Goal: Check status: Check status

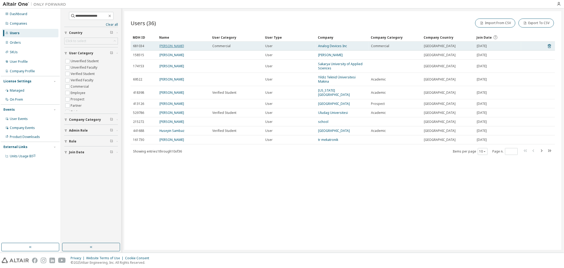
click at [175, 45] on link "[PERSON_NAME]" at bounding box center [171, 46] width 25 height 4
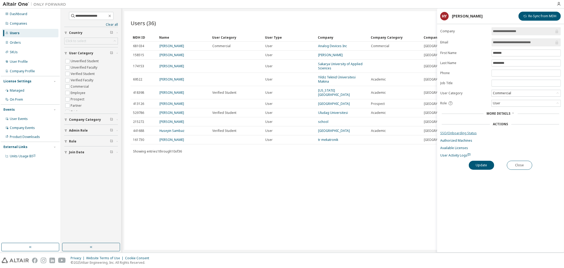
click at [466, 132] on link "SSO/Onboarding Status" at bounding box center [500, 133] width 121 height 4
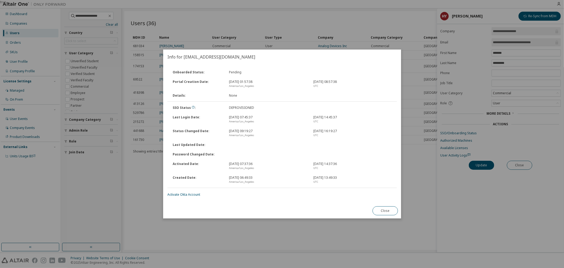
drag, startPoint x: 228, startPoint y: 116, endPoint x: 263, endPoint y: 116, distance: 35.4
click at [263, 116] on div "[DATE] 07:45:37 [GEOGRAPHIC_DATA]/Los_Angeles" at bounding box center [268, 119] width 85 height 8
click at [383, 212] on button "Close" at bounding box center [384, 210] width 25 height 9
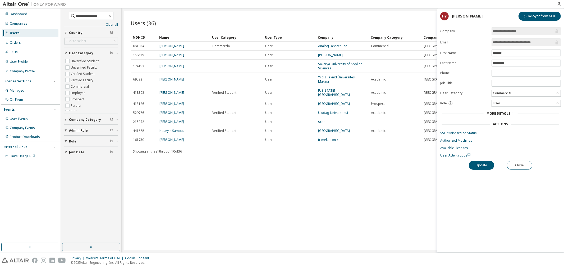
click at [369, 230] on div "Users (36) Import From CSV Export To CSV Clear Load Save Save As Field Operator…" at bounding box center [342, 130] width 437 height 238
